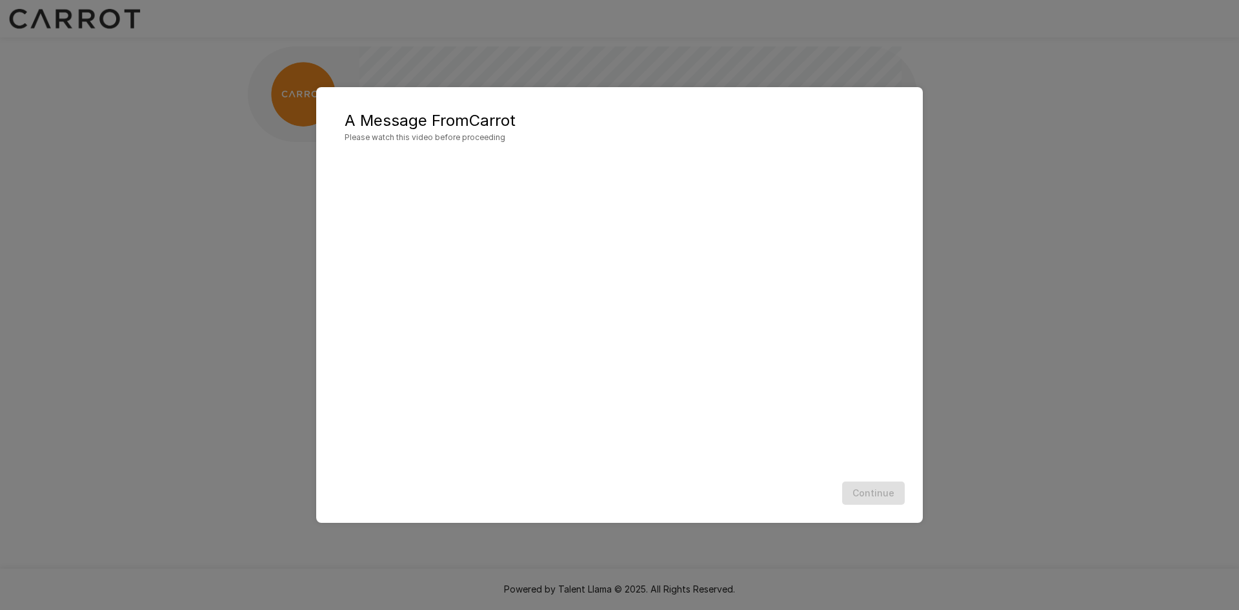
click at [1073, 428] on div "A Message From Carrot Please watch this video before proceeding Continue" at bounding box center [619, 305] width 1239 height 610
click at [891, 46] on div "A Message From Carrot Please watch this video before proceeding Continue" at bounding box center [619, 305] width 1239 height 610
click at [870, 494] on button "Continue" at bounding box center [873, 493] width 63 height 24
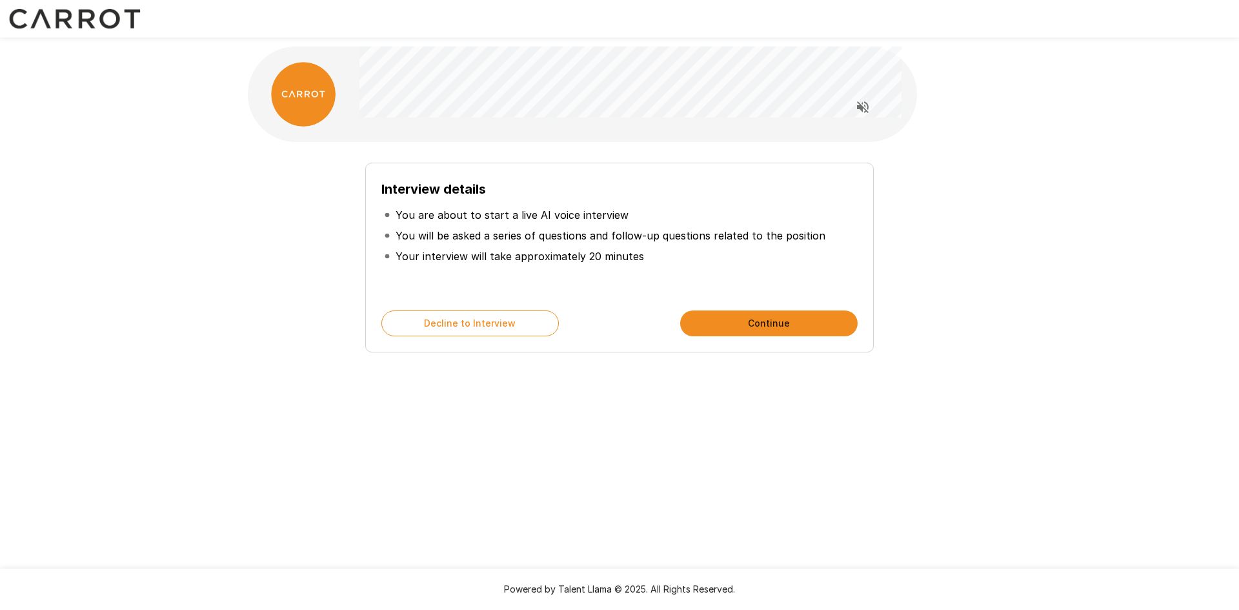
click at [709, 314] on button "Continue" at bounding box center [768, 323] width 177 height 26
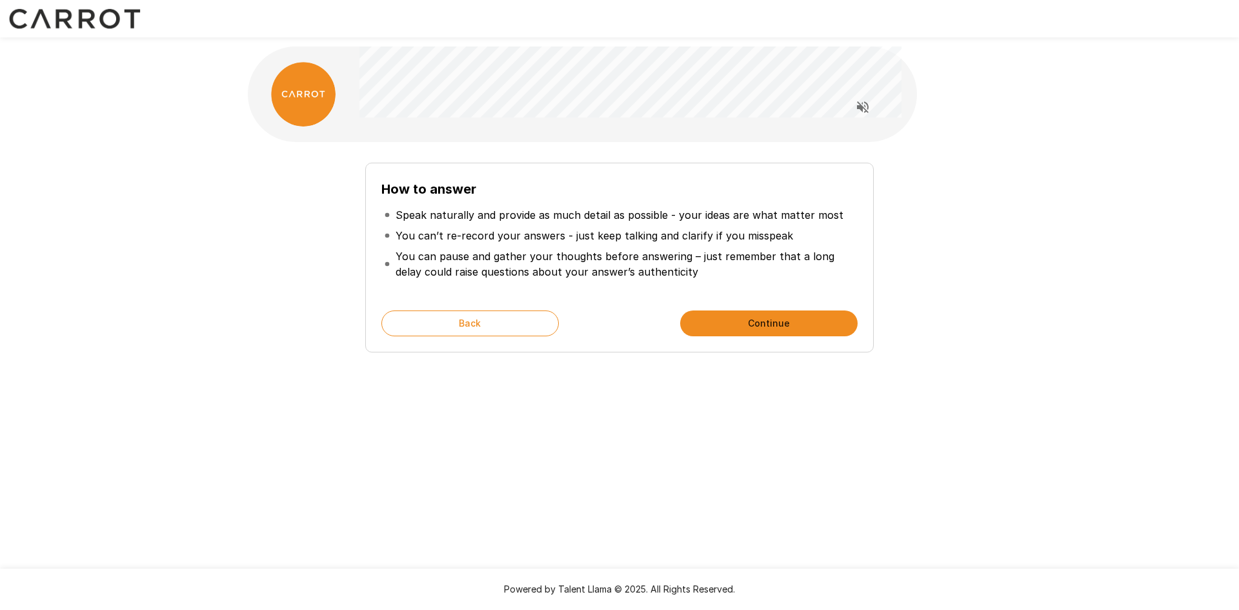
click at [699, 316] on button "Continue" at bounding box center [768, 323] width 177 height 26
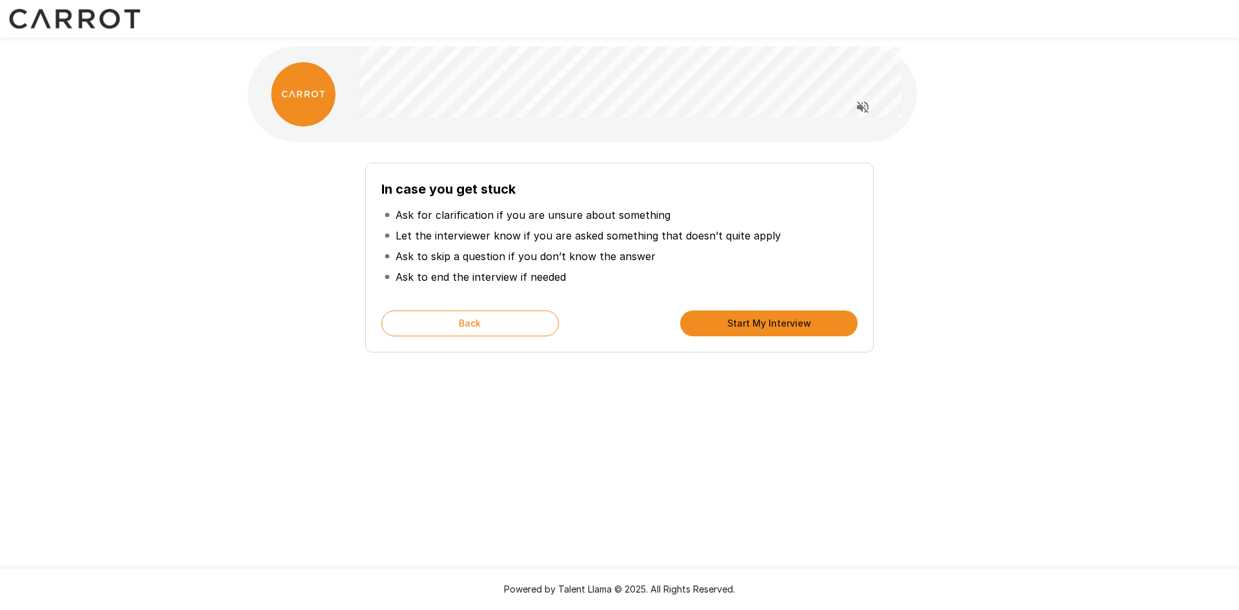
click at [699, 316] on button "Start My Interview" at bounding box center [768, 323] width 177 height 26
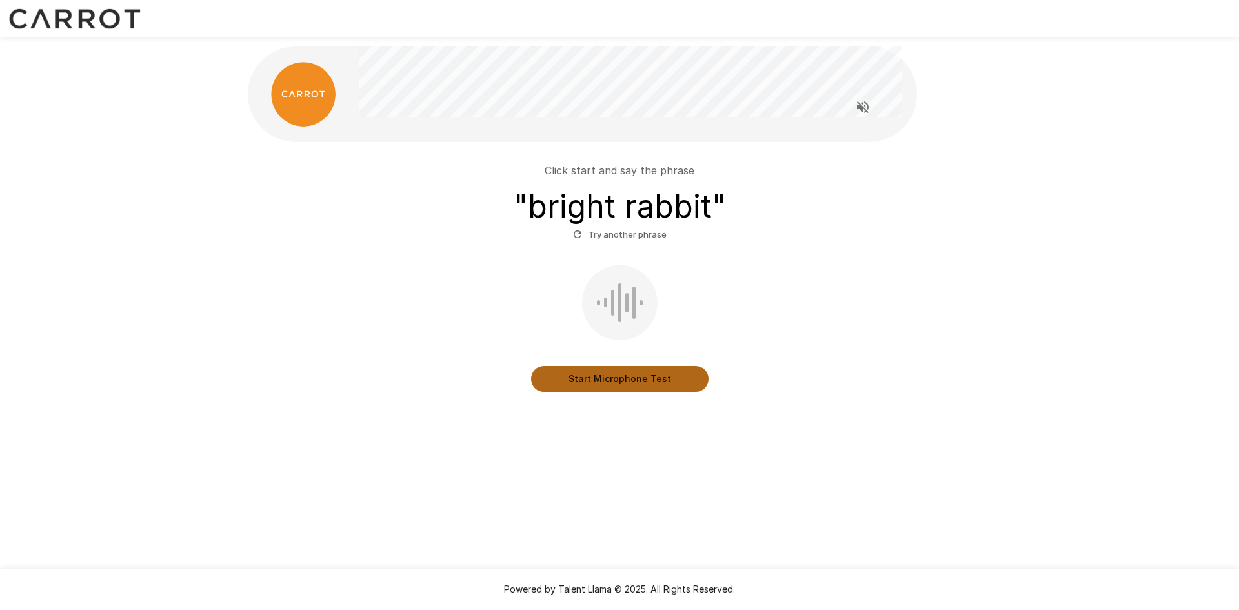
click at [619, 381] on button "Start Microphone Test" at bounding box center [619, 379] width 177 height 26
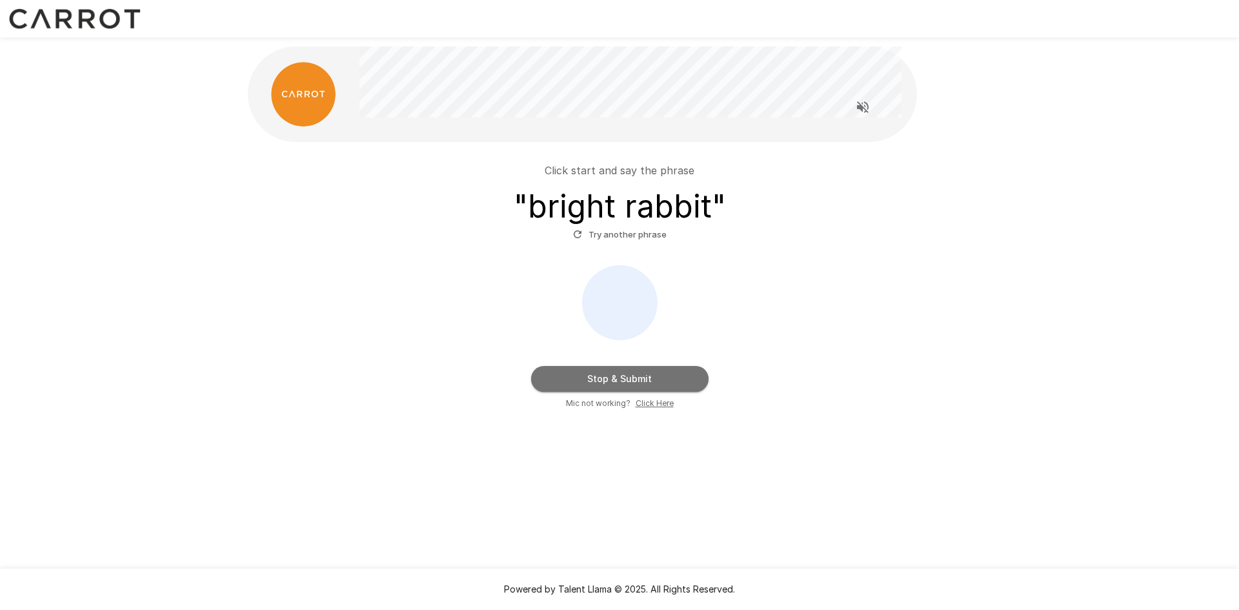
click at [619, 381] on button "Stop & Submit" at bounding box center [619, 379] width 177 height 26
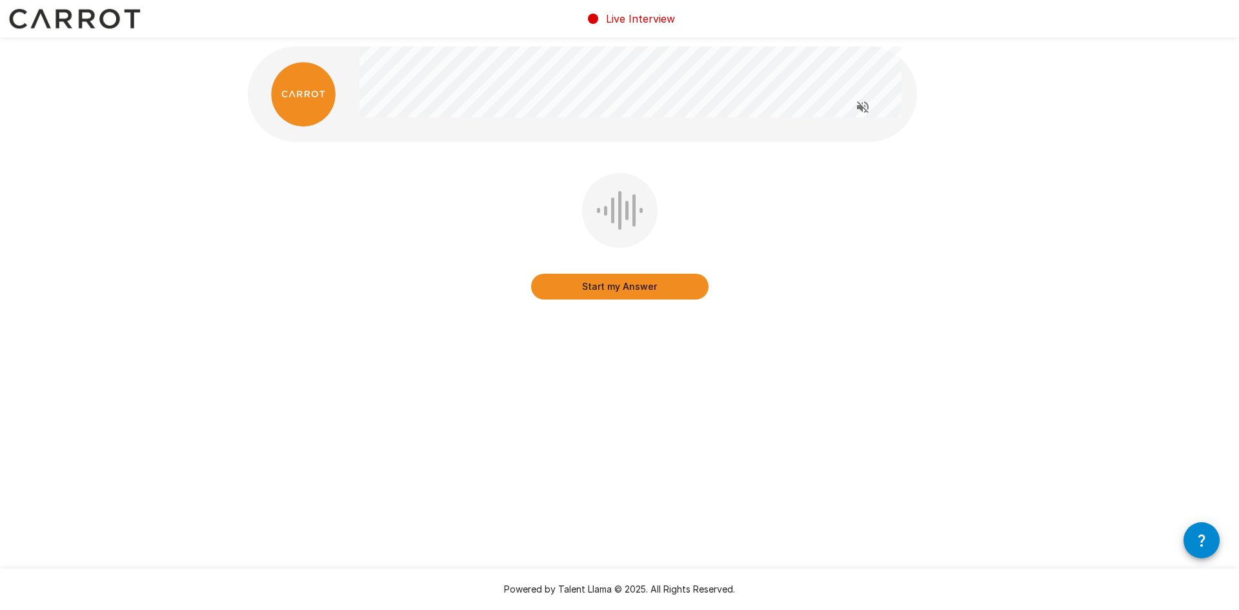
click at [615, 294] on button "Start my Answer" at bounding box center [619, 287] width 177 height 26
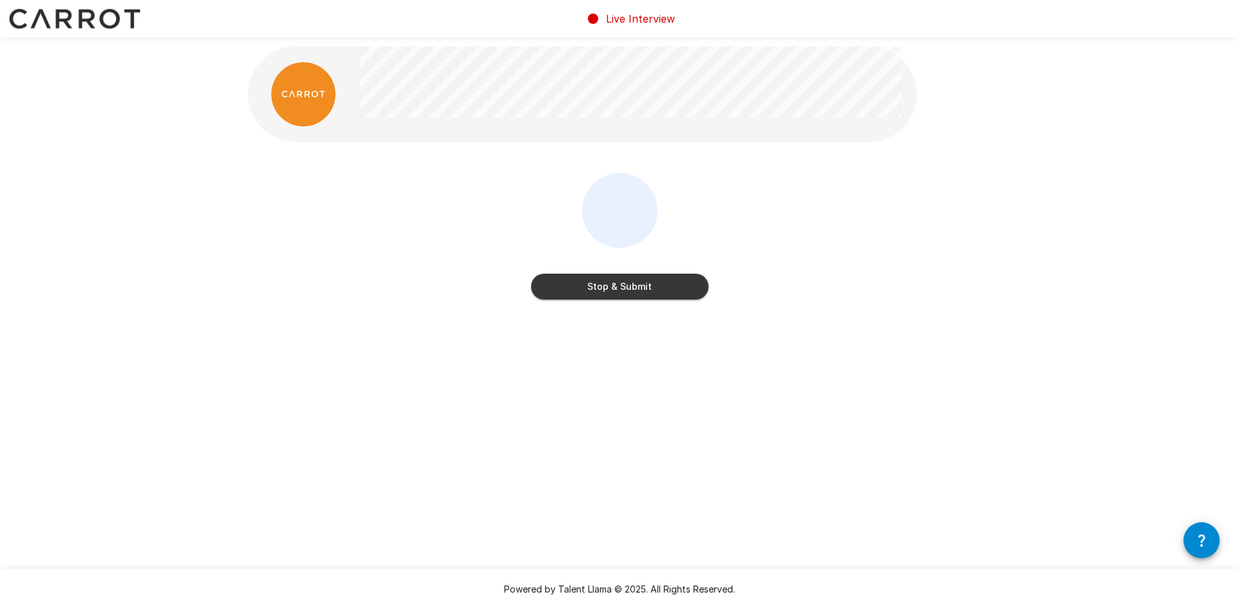
click at [615, 294] on button "Stop & Submit" at bounding box center [619, 287] width 177 height 26
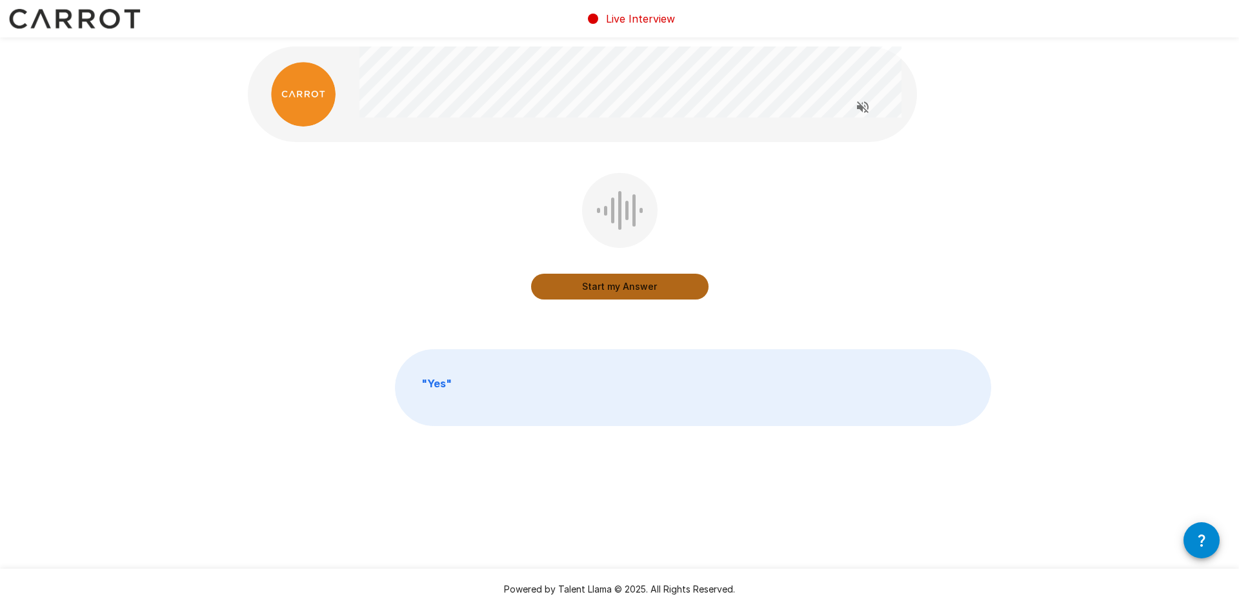
click at [615, 284] on button "Start my Answer" at bounding box center [619, 287] width 177 height 26
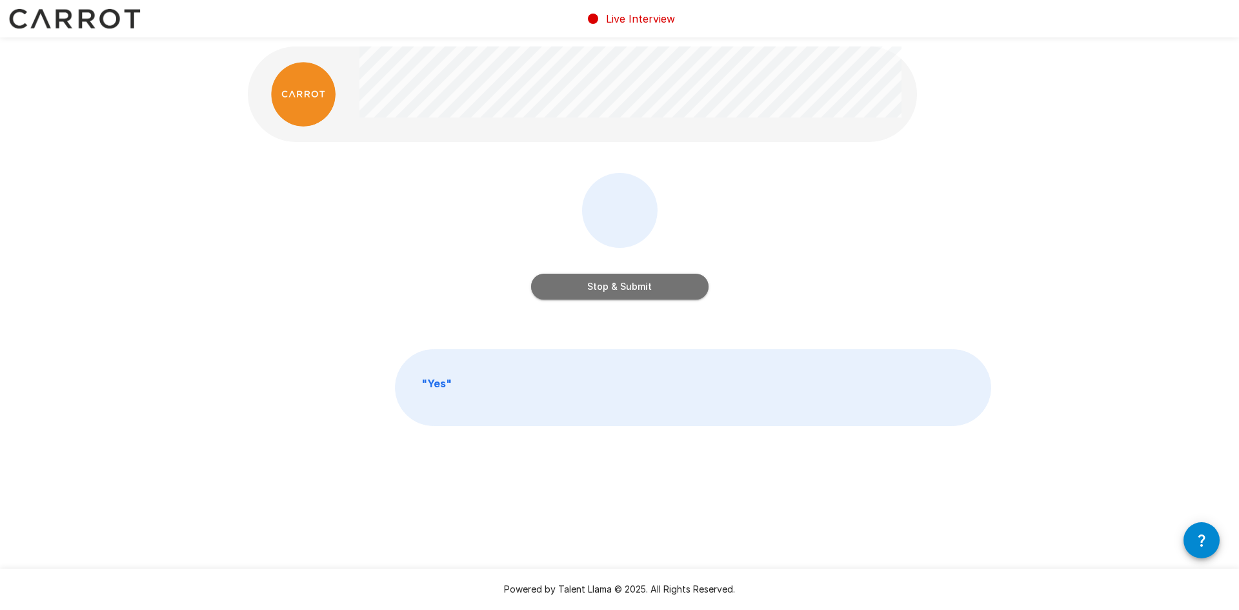
click at [615, 284] on button "Stop & Submit" at bounding box center [619, 287] width 177 height 26
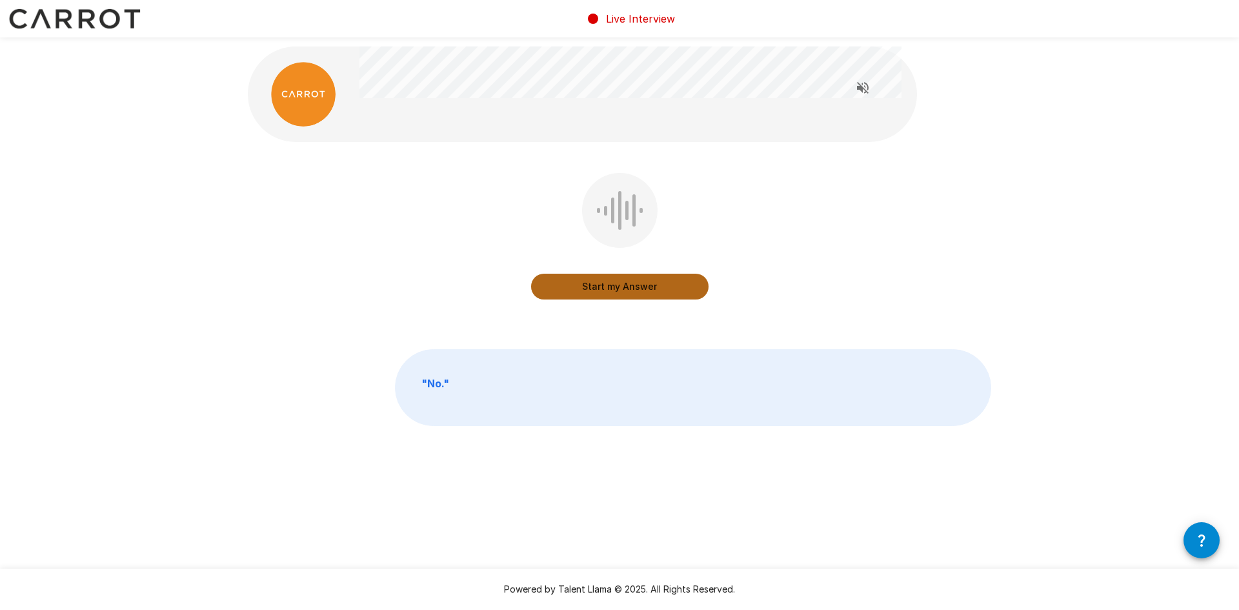
click at [615, 284] on button "Start my Answer" at bounding box center [619, 287] width 177 height 26
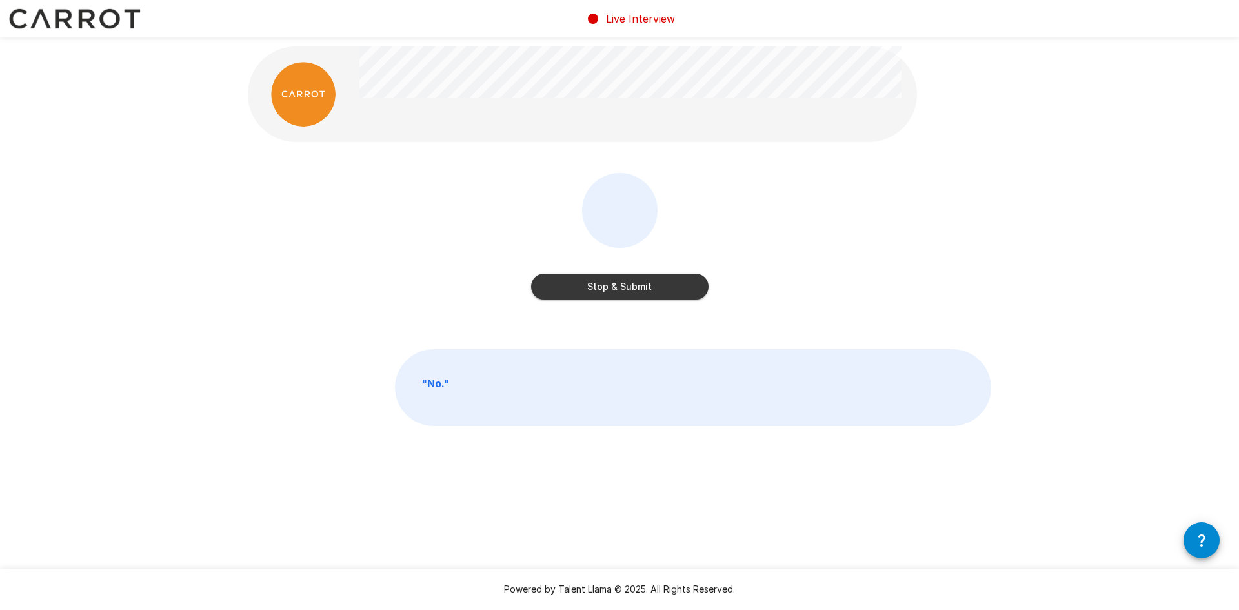
click at [615, 284] on button "Stop & Submit" at bounding box center [619, 287] width 177 height 26
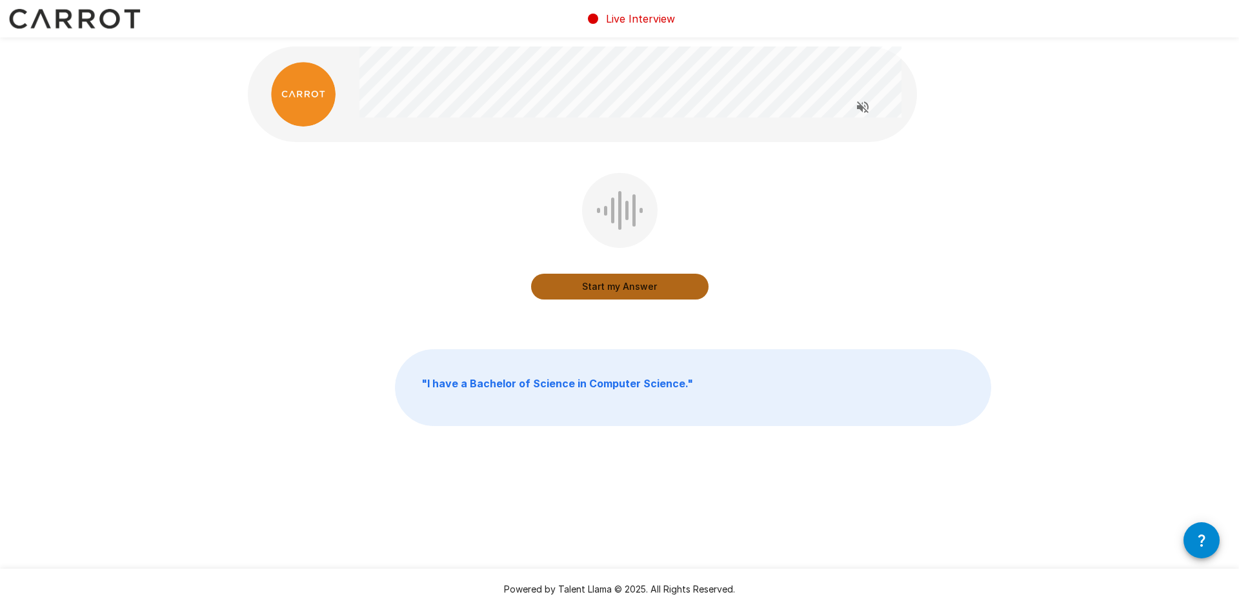
click at [615, 284] on button "Start my Answer" at bounding box center [619, 287] width 177 height 26
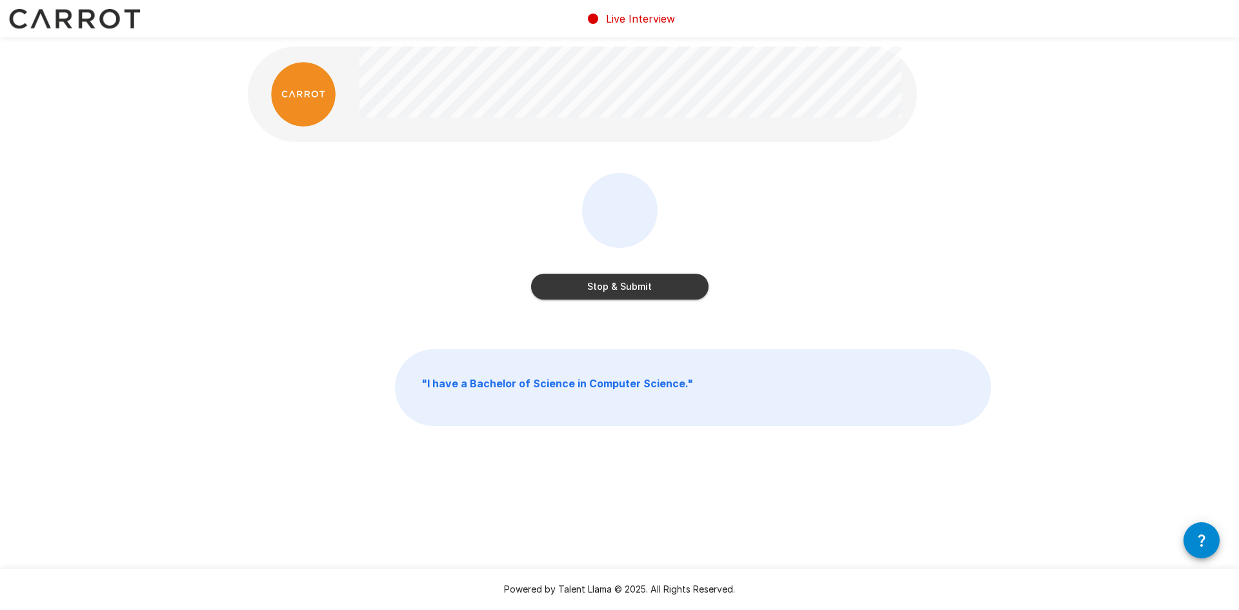
click at [615, 284] on button "Stop & Submit" at bounding box center [619, 287] width 177 height 26
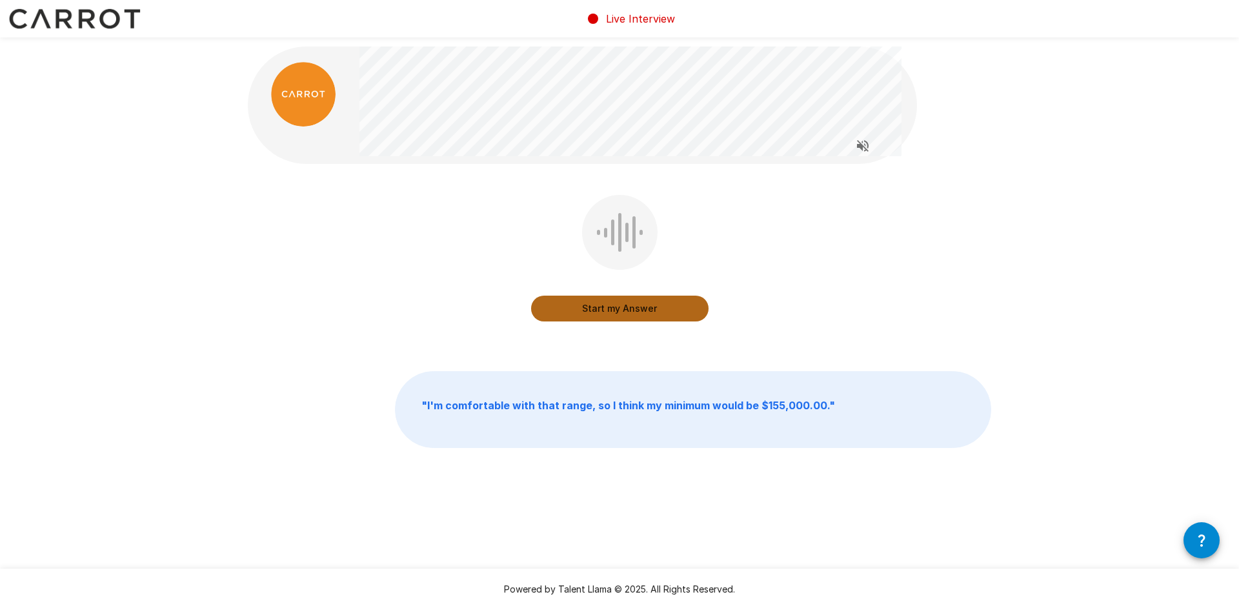
click at [611, 308] on button "Start my Answer" at bounding box center [619, 309] width 177 height 26
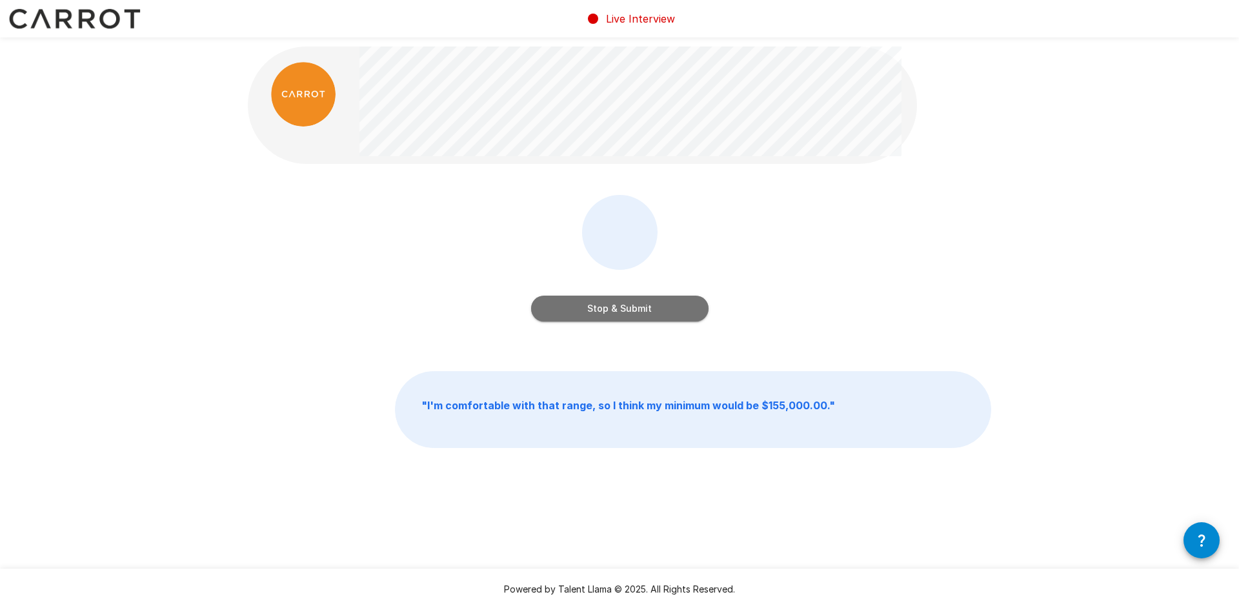
click at [641, 312] on button "Stop & Submit" at bounding box center [619, 309] width 177 height 26
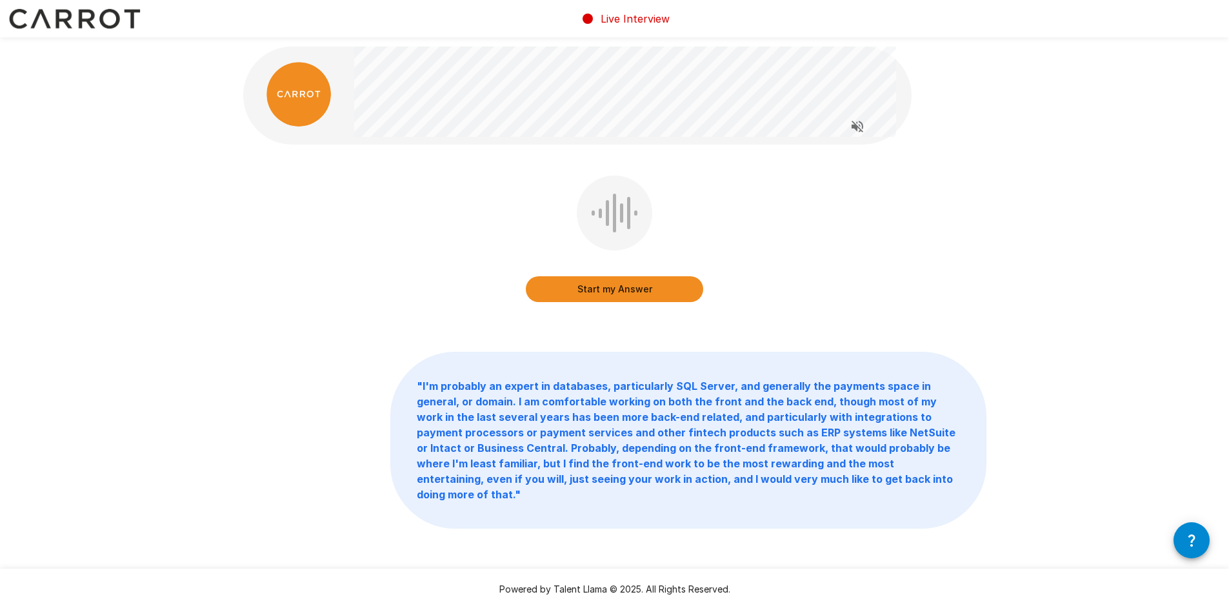
click at [631, 294] on button "Start my Answer" at bounding box center [614, 289] width 177 height 26
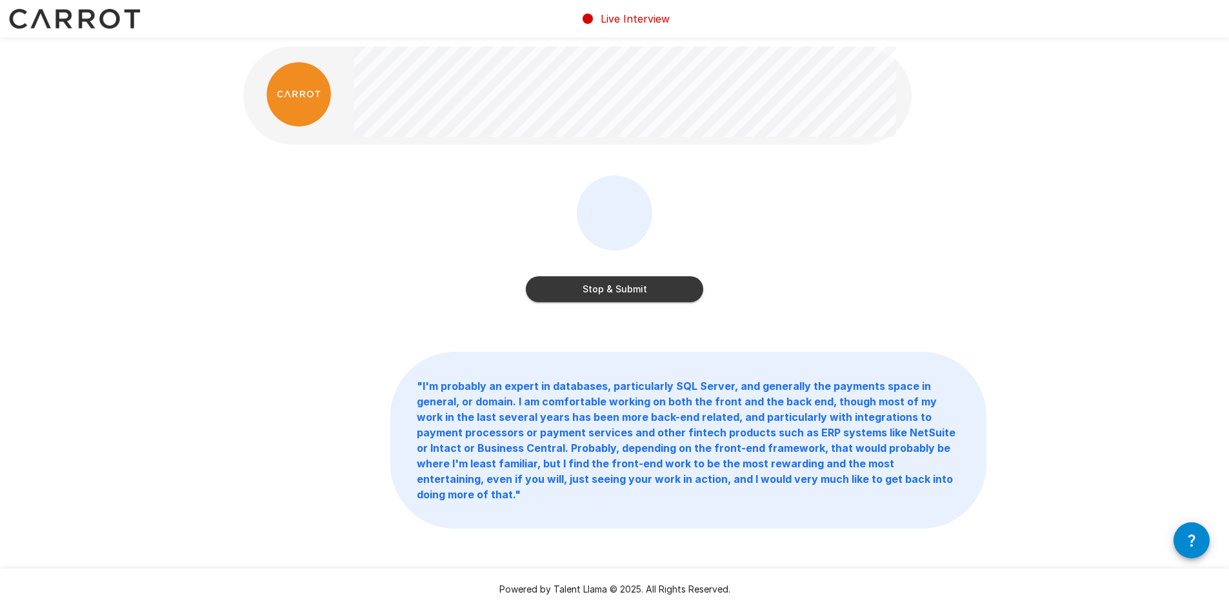
click at [631, 294] on button "Stop & Submit" at bounding box center [614, 289] width 177 height 26
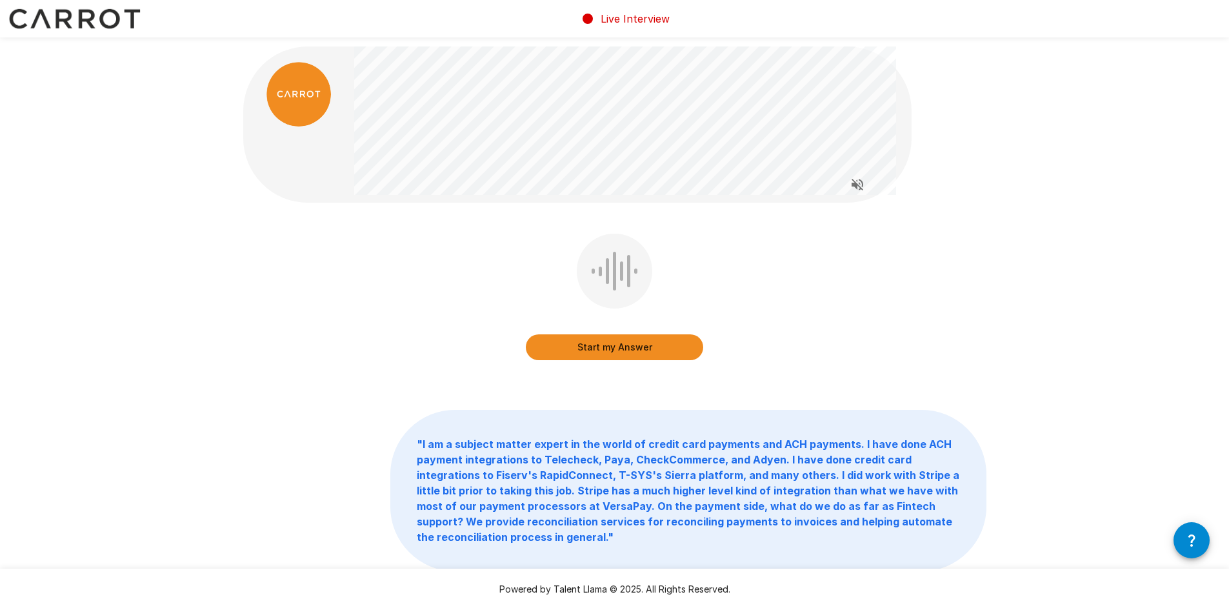
click at [616, 349] on button "Start my Answer" at bounding box center [614, 347] width 177 height 26
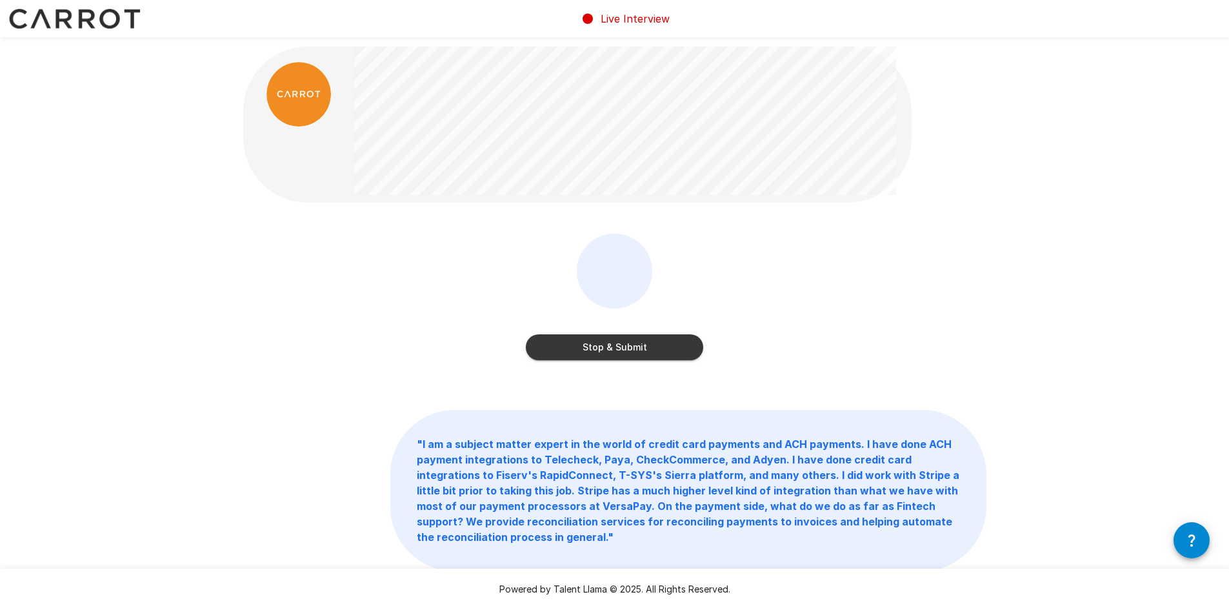
click at [616, 349] on button "Stop & Submit" at bounding box center [614, 347] width 177 height 26
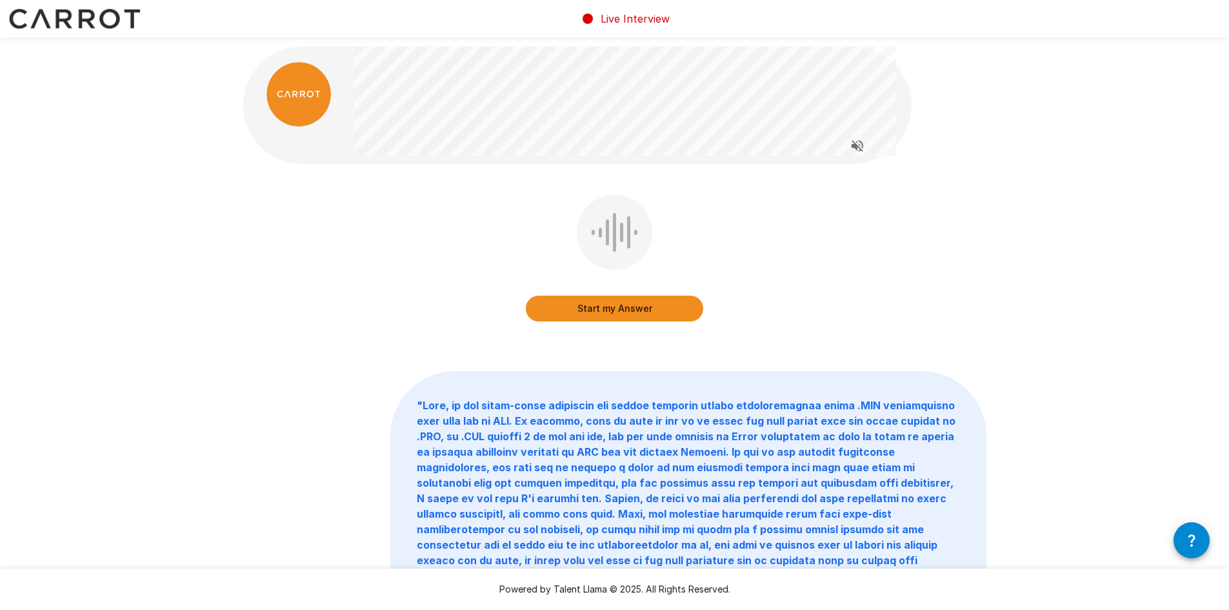
click at [630, 307] on button "Start my Answer" at bounding box center [614, 309] width 177 height 26
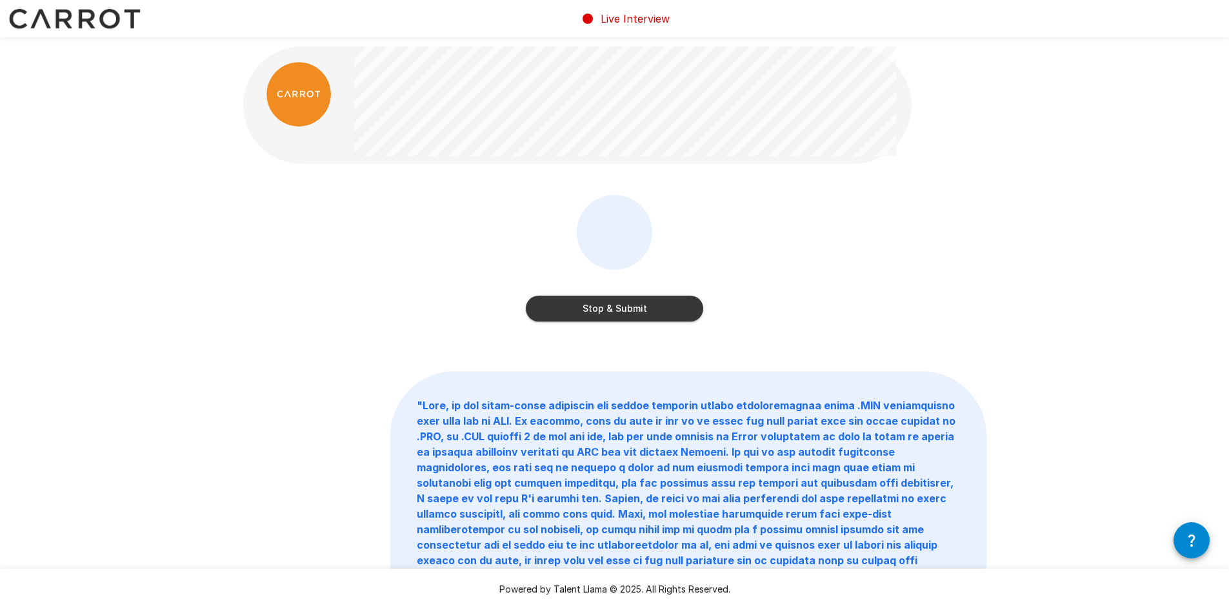
click at [630, 307] on button "Stop & Submit" at bounding box center [614, 309] width 177 height 26
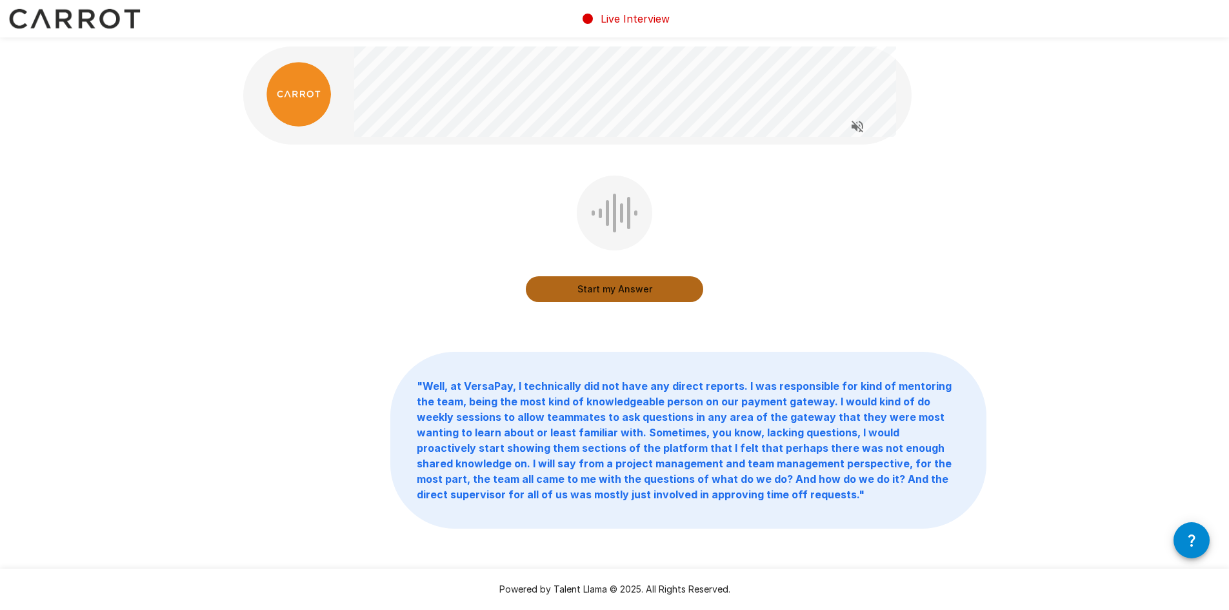
click at [629, 290] on button "Start my Answer" at bounding box center [614, 289] width 177 height 26
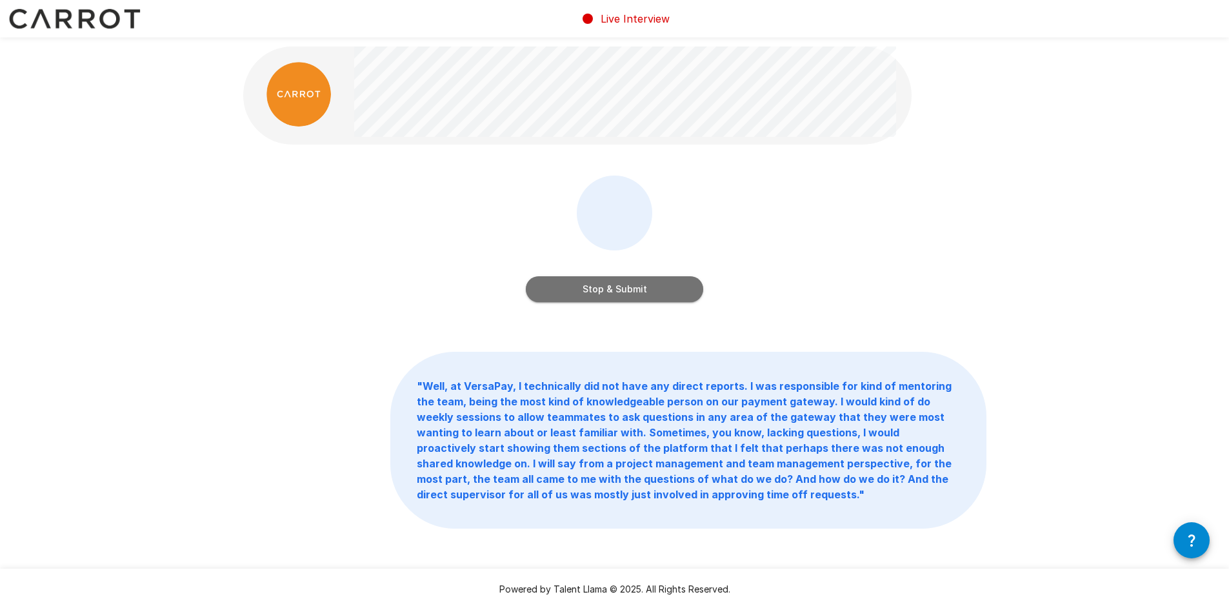
click at [629, 290] on button "Stop & Submit" at bounding box center [614, 289] width 177 height 26
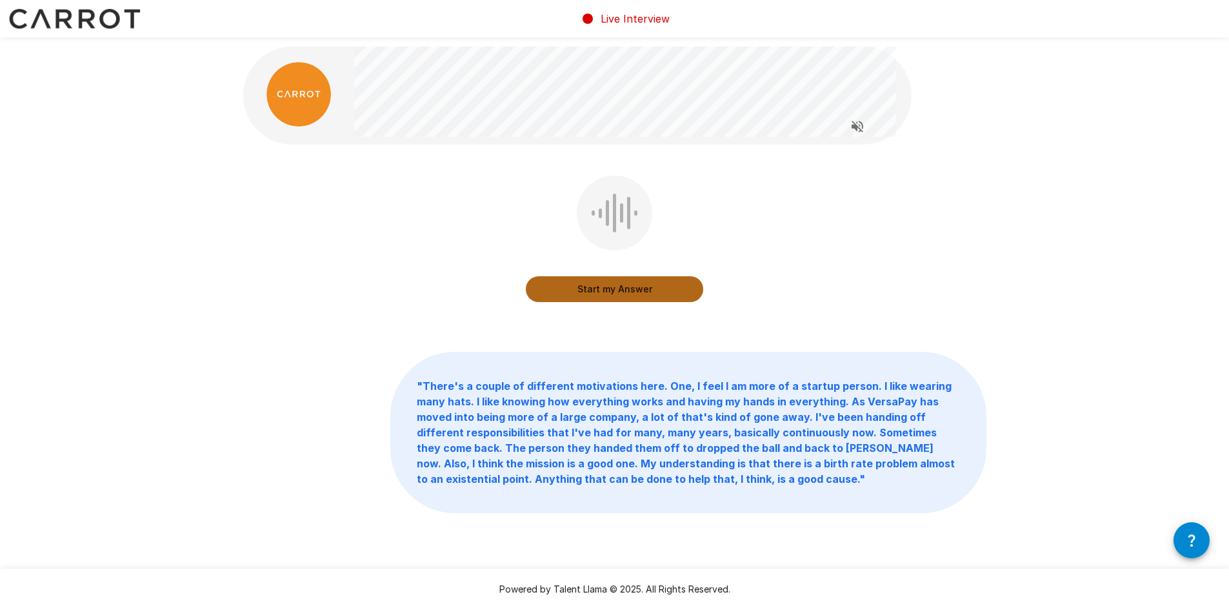
click at [579, 288] on button "Start my Answer" at bounding box center [614, 289] width 177 height 26
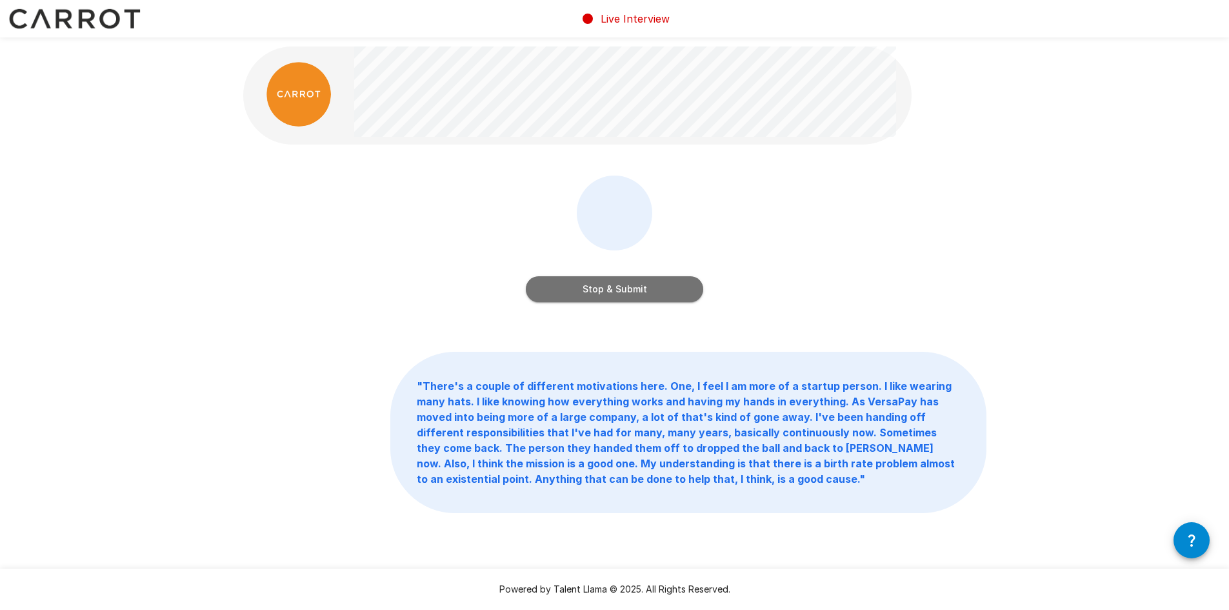
click at [579, 288] on button "Stop & Submit" at bounding box center [614, 289] width 177 height 26
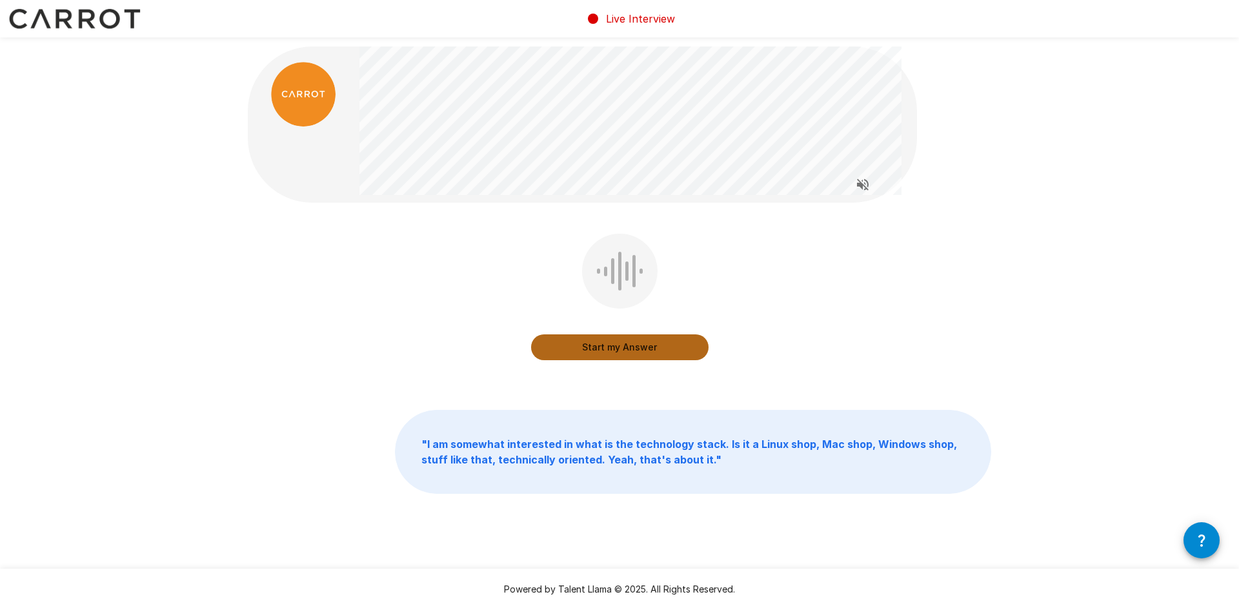
click at [590, 350] on button "Start my Answer" at bounding box center [619, 347] width 177 height 26
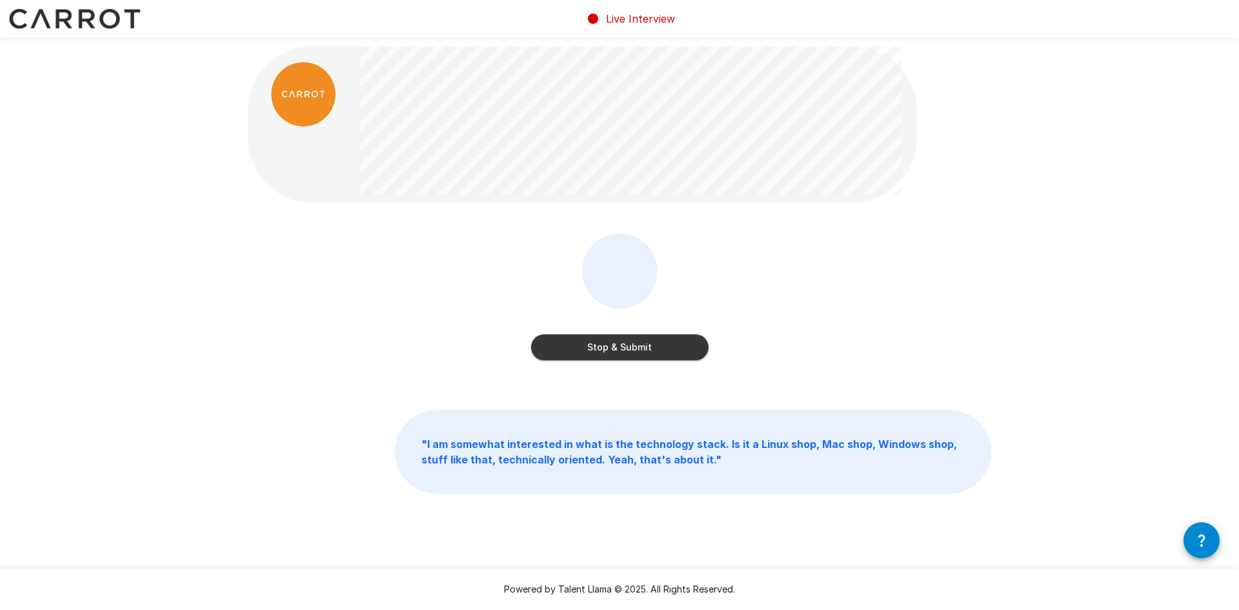
click at [590, 350] on button "Stop & Submit" at bounding box center [619, 347] width 177 height 26
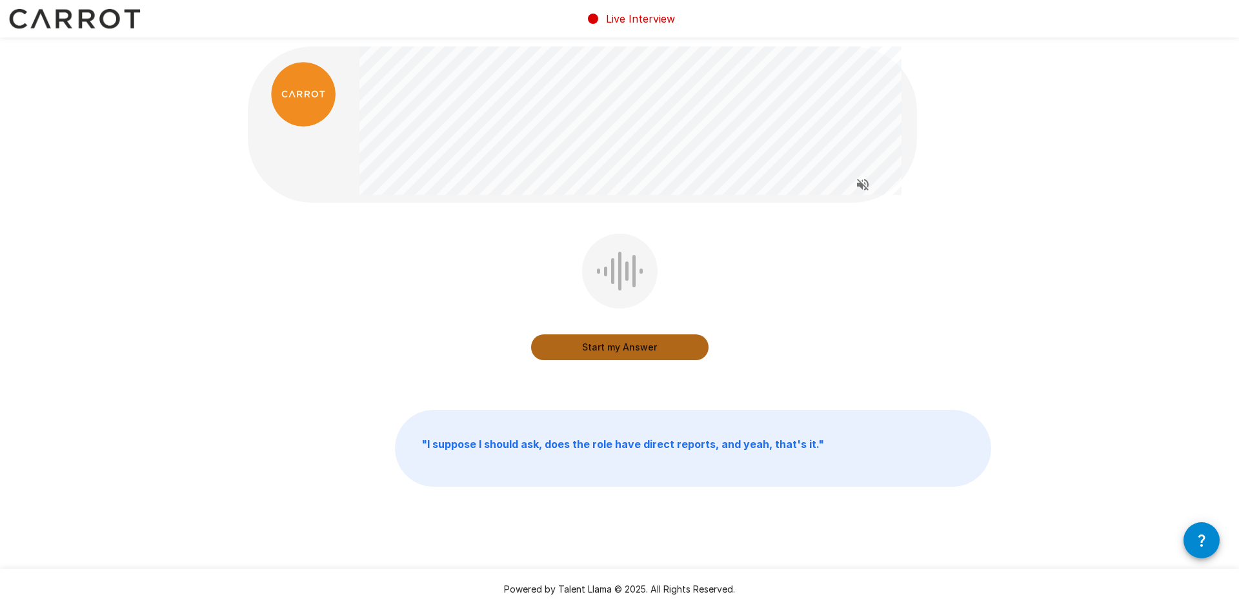
click at [590, 350] on button "Start my Answer" at bounding box center [619, 347] width 177 height 26
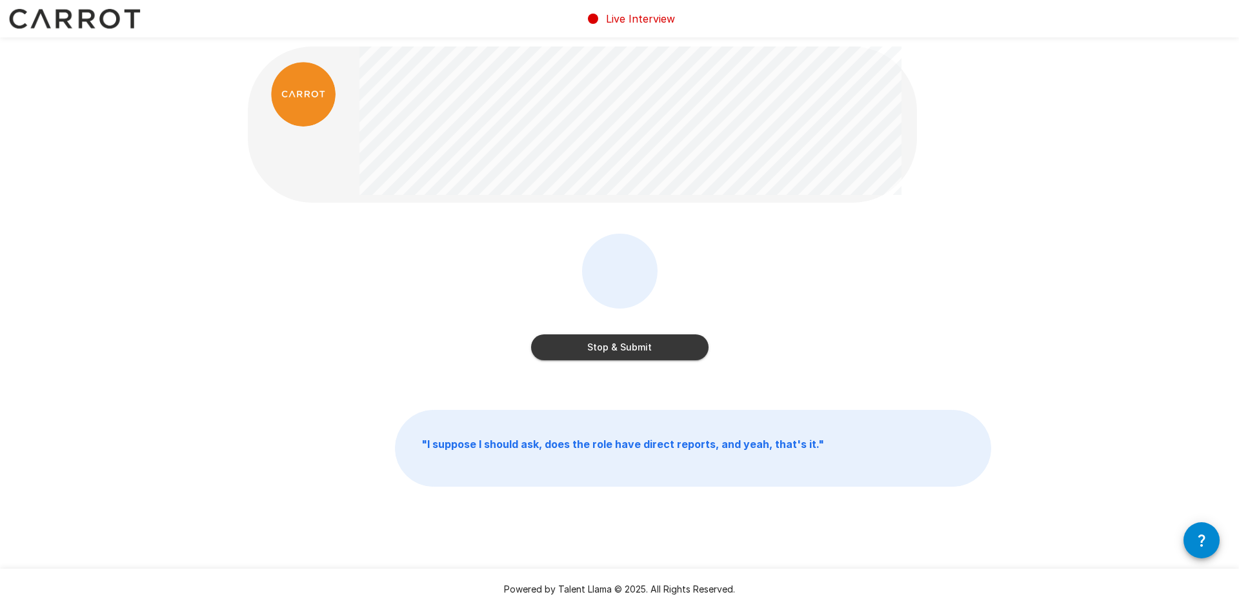
click at [590, 350] on button "Stop & Submit" at bounding box center [619, 347] width 177 height 26
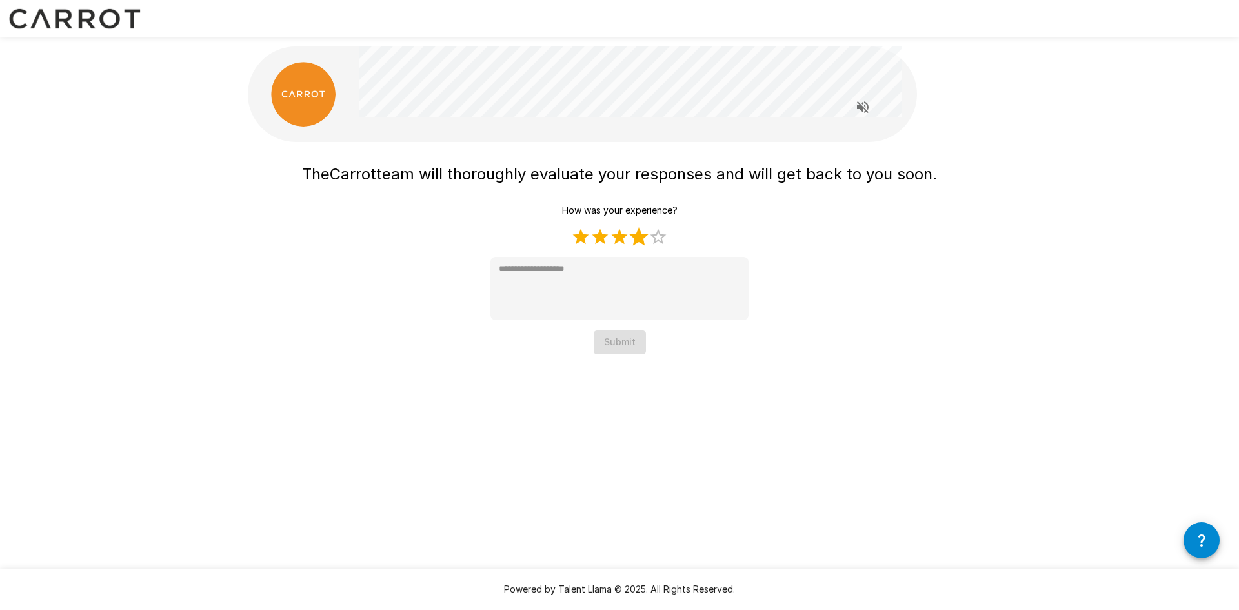
click at [641, 244] on label "4 Stars" at bounding box center [638, 236] width 19 height 19
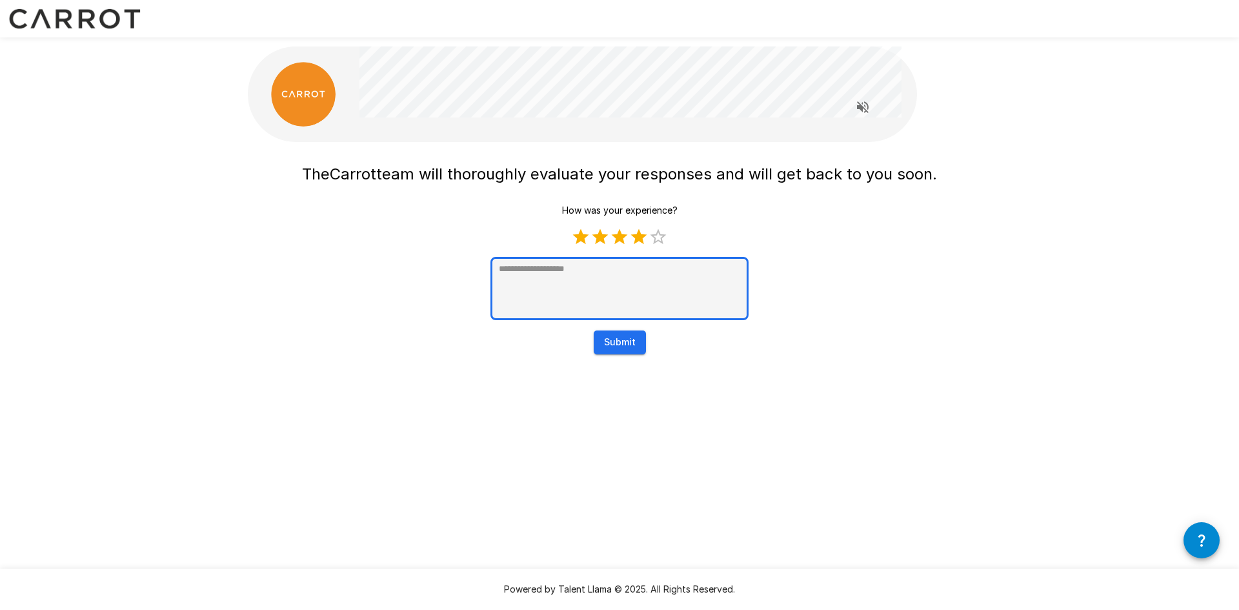
click at [640, 276] on textarea at bounding box center [619, 288] width 258 height 63
type textarea "*"
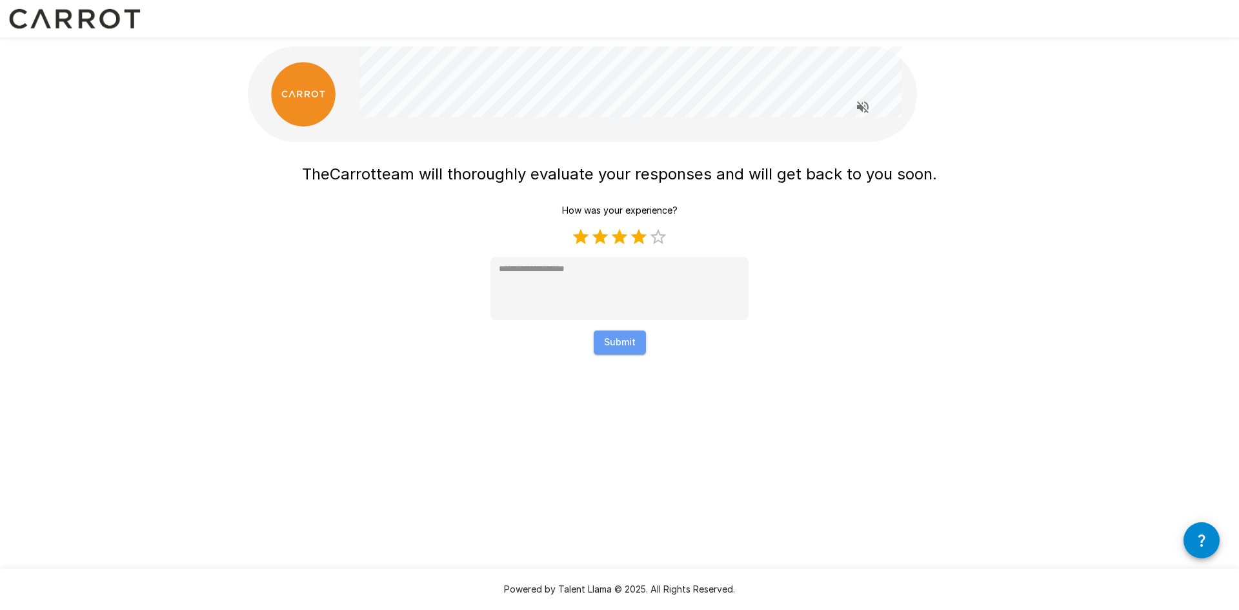
click at [629, 337] on button "Submit" at bounding box center [620, 342] width 52 height 24
